Goal: Information Seeking & Learning: Learn about a topic

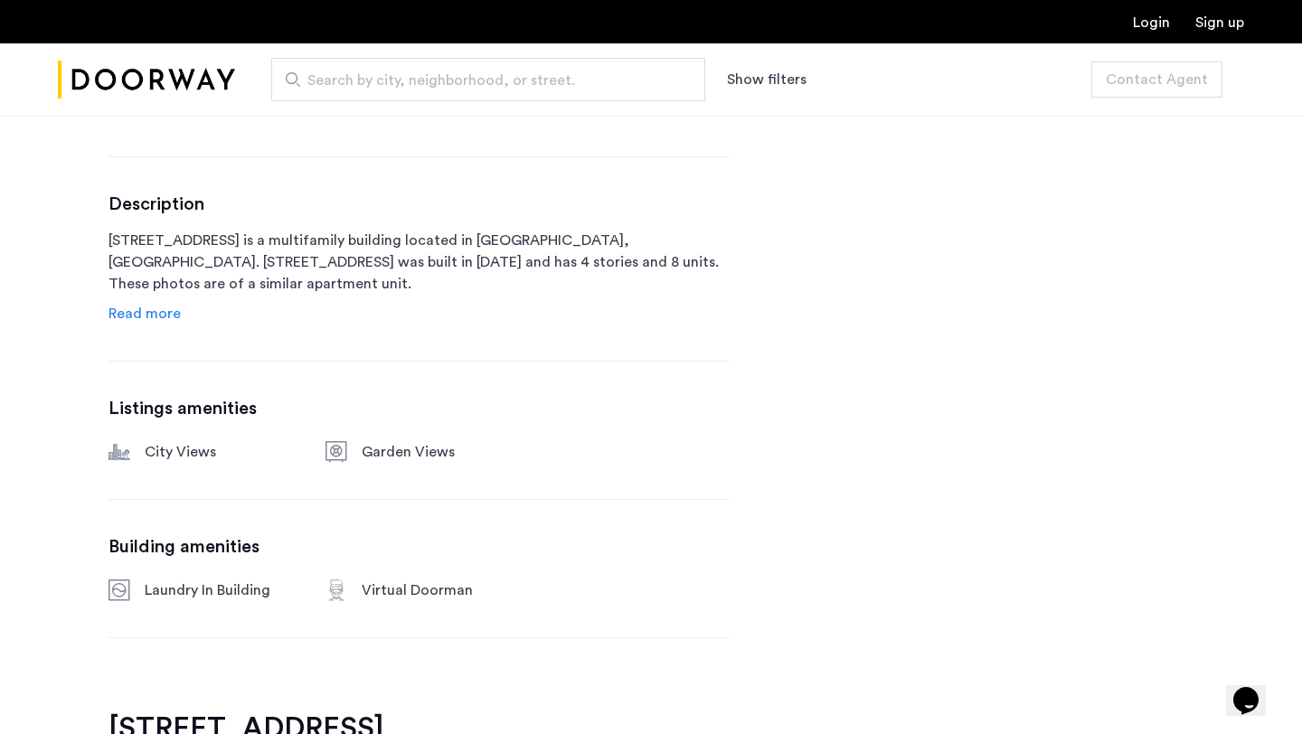
scroll to position [843, 0]
click at [165, 316] on span "Read more" at bounding box center [145, 315] width 72 height 14
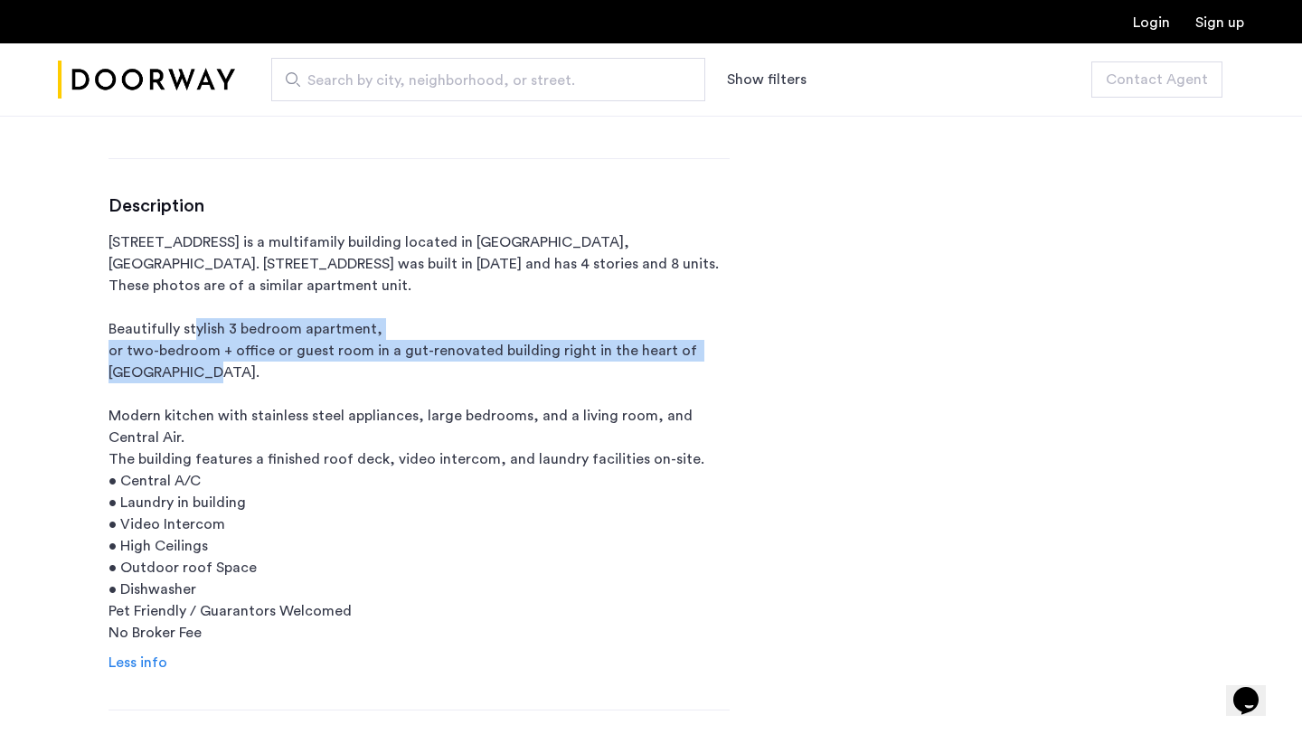
drag, startPoint x: 195, startPoint y: 328, endPoint x: 269, endPoint y: 380, distance: 89.6
click at [269, 380] on p "[STREET_ADDRESS] is a multifamily building located in [GEOGRAPHIC_DATA], [GEOGR…" at bounding box center [419, 437] width 621 height 412
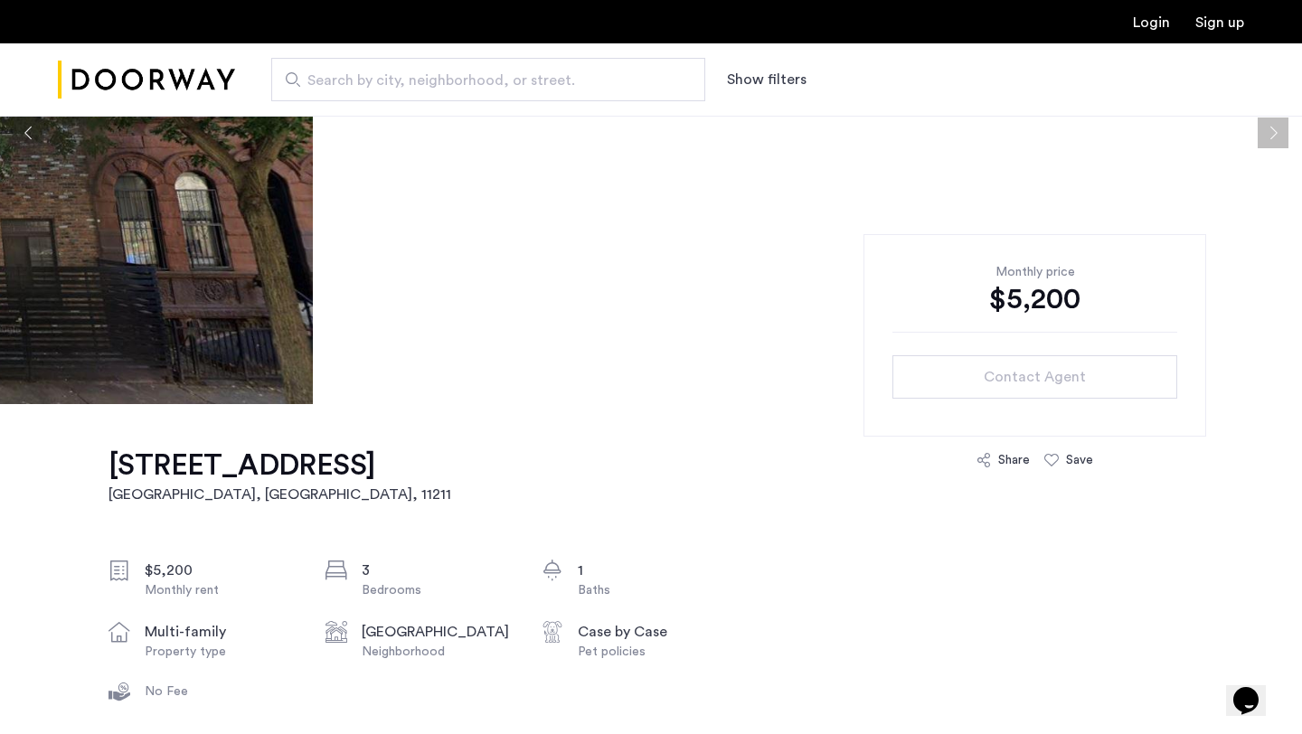
scroll to position [257, 0]
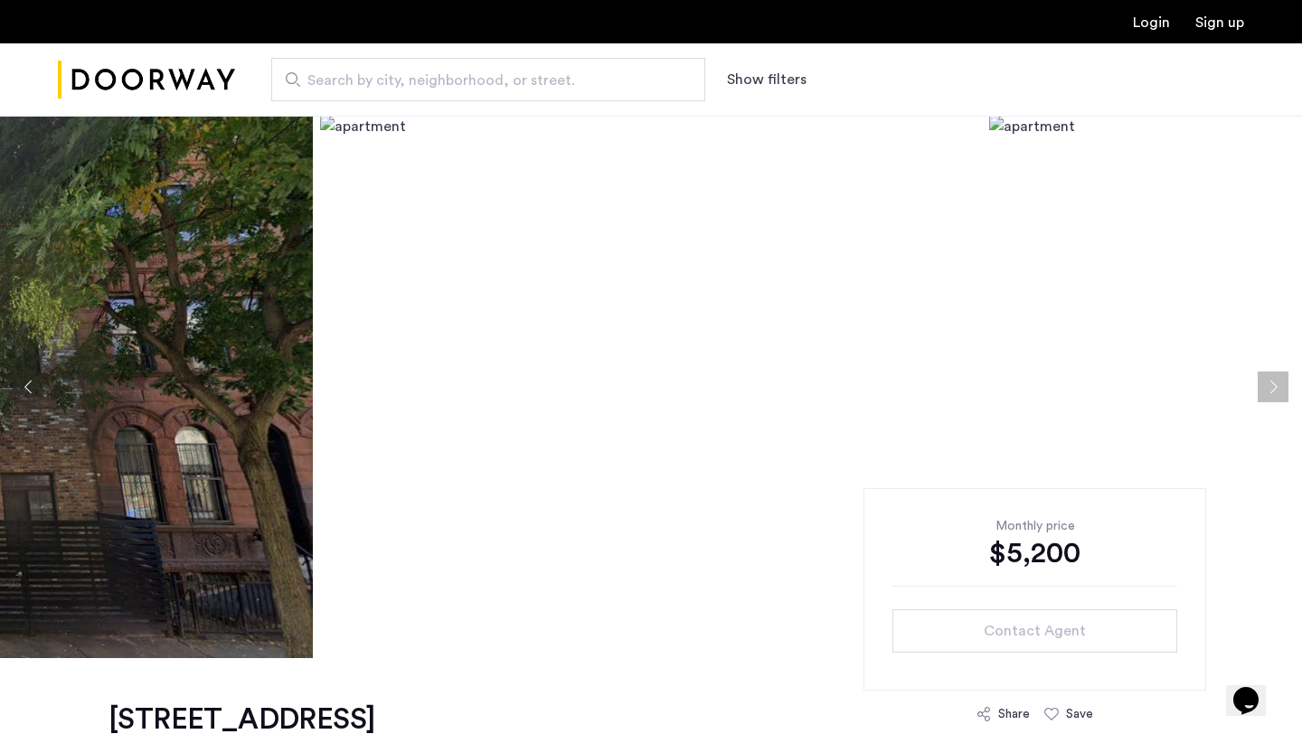
scroll to position [166, 0]
